Goal: Information Seeking & Learning: Learn about a topic

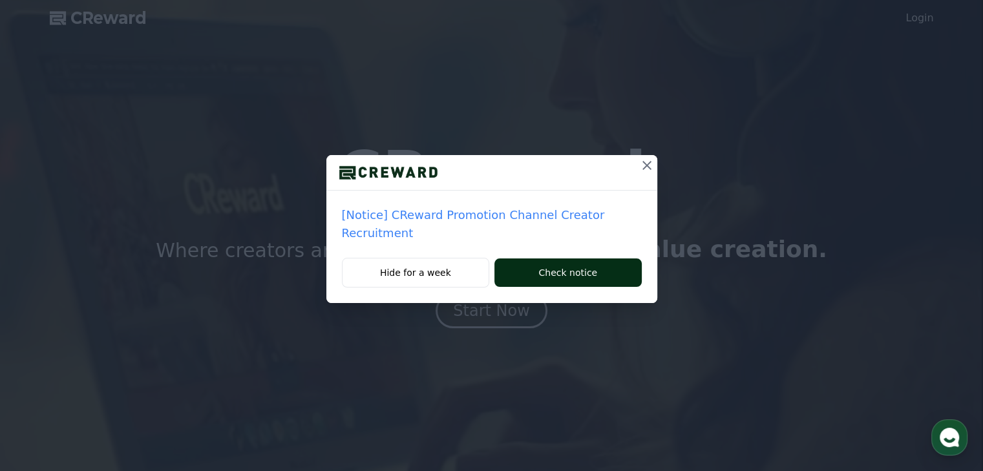
click at [542, 259] on button "Check notice" at bounding box center [567, 273] width 147 height 28
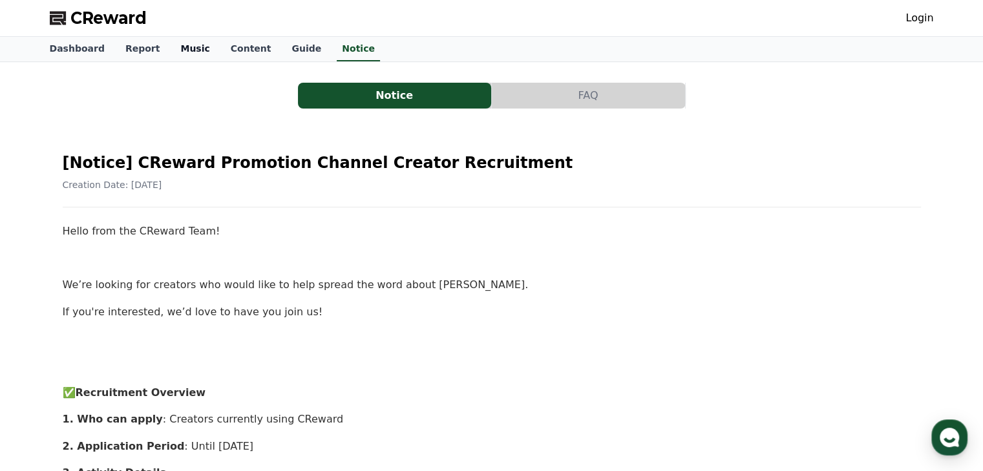
click at [185, 49] on link "Music" at bounding box center [195, 49] width 50 height 25
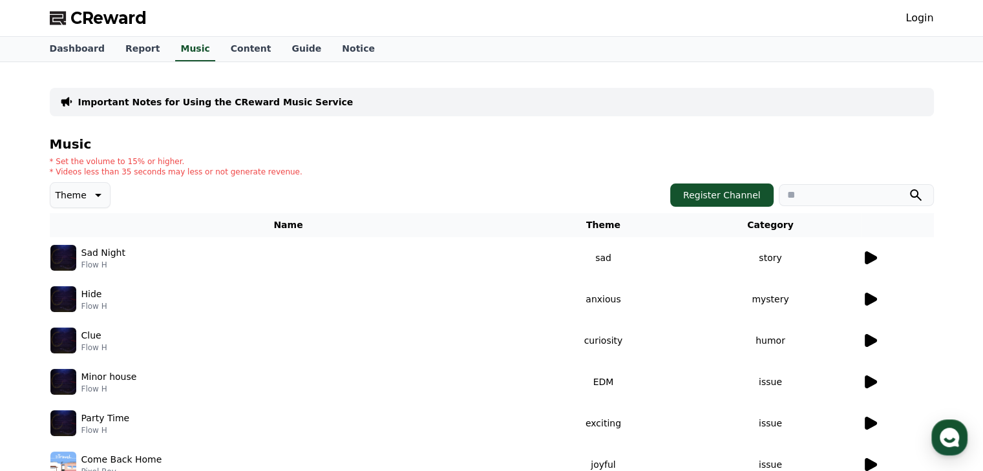
click at [868, 263] on icon at bounding box center [870, 258] width 16 height 16
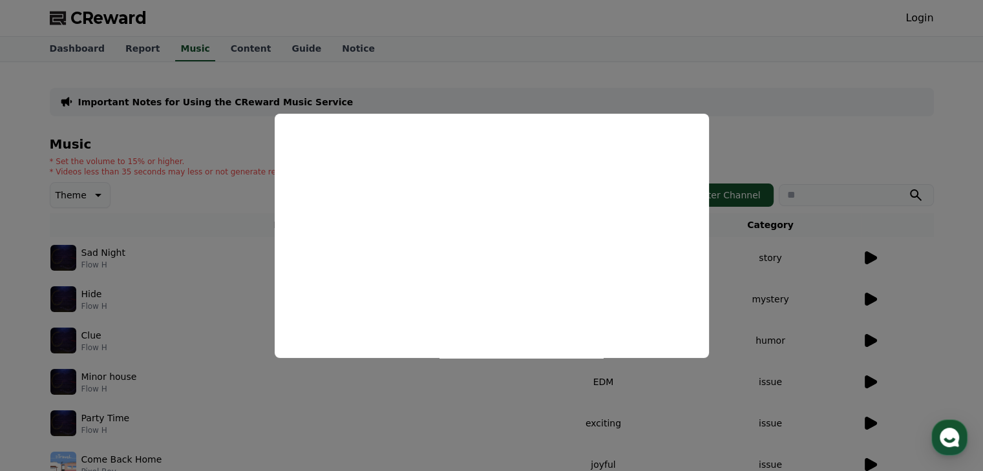
click at [210, 78] on button "close modal" at bounding box center [491, 235] width 983 height 471
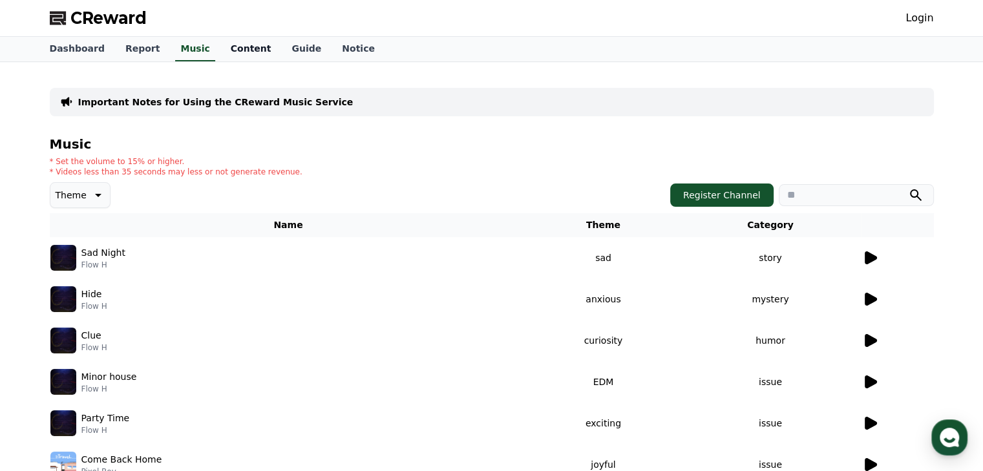
click at [232, 50] on link "Content" at bounding box center [250, 49] width 61 height 25
